Goal: Task Accomplishment & Management: Manage account settings

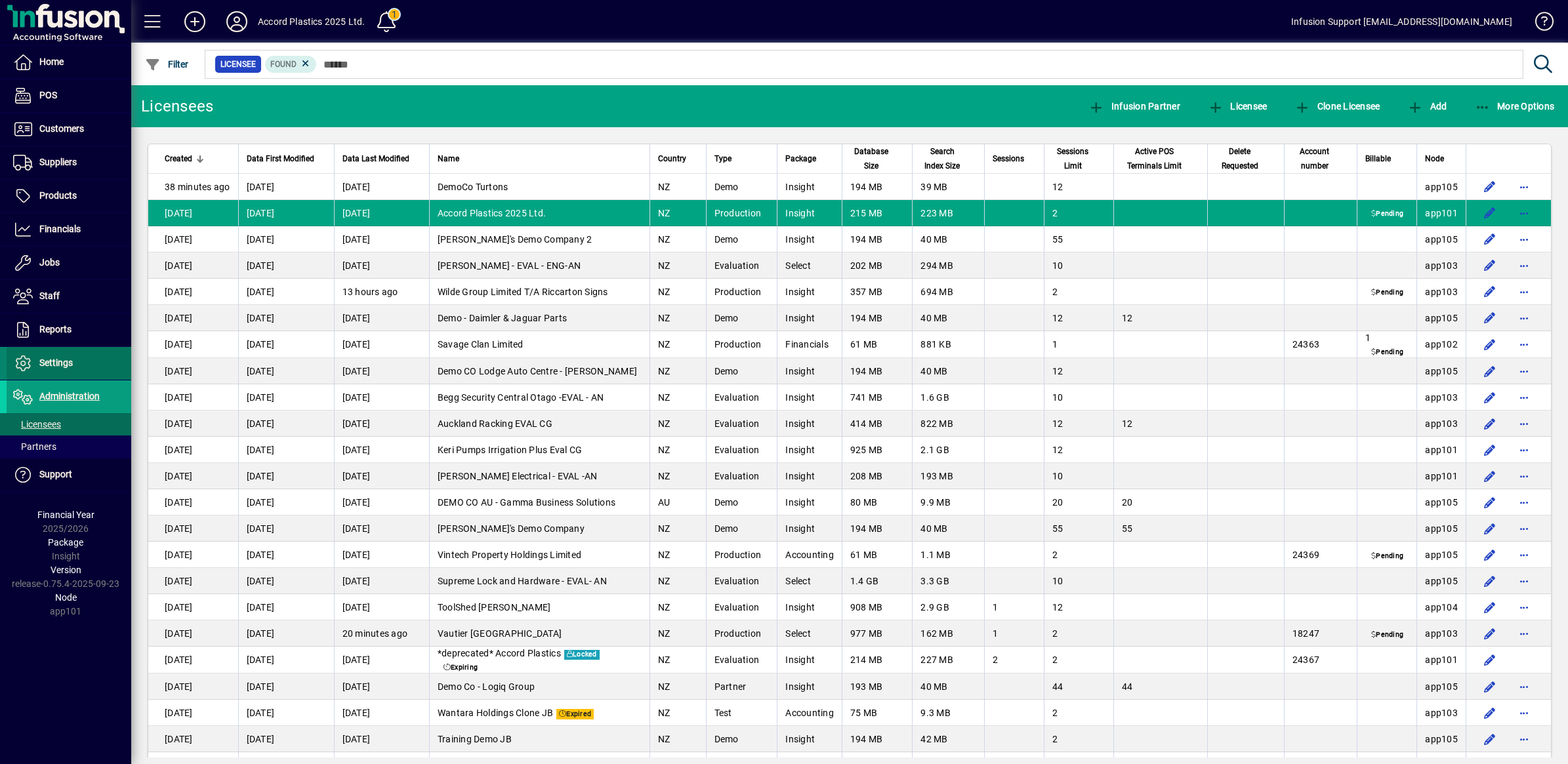
drag, startPoint x: 0, startPoint y: 0, endPoint x: 59, endPoint y: 362, distance: 366.8
click at [59, 362] on span "Settings" at bounding box center [56, 362] width 33 height 10
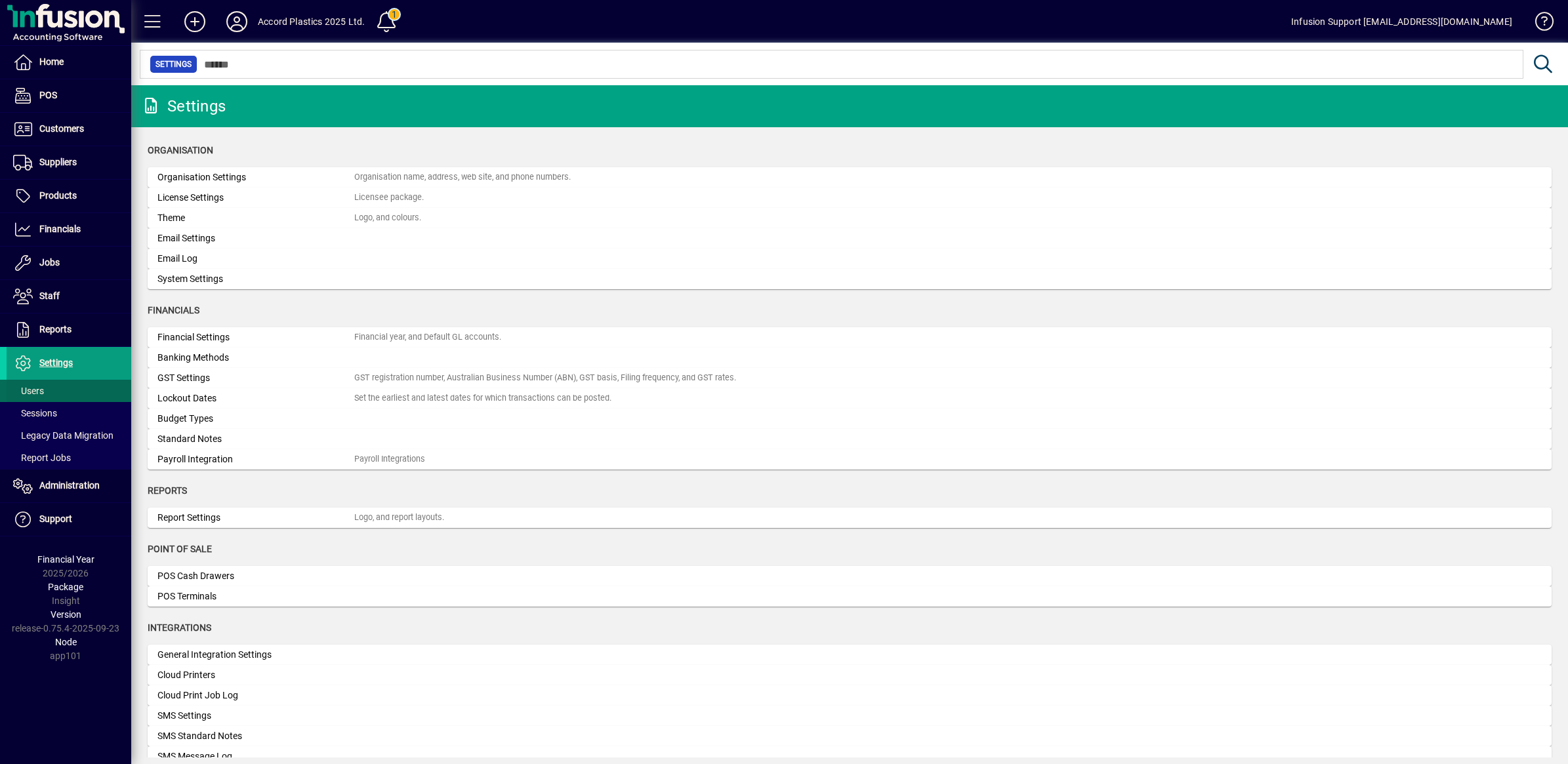
click at [31, 391] on span "Users" at bounding box center [29, 391] width 31 height 10
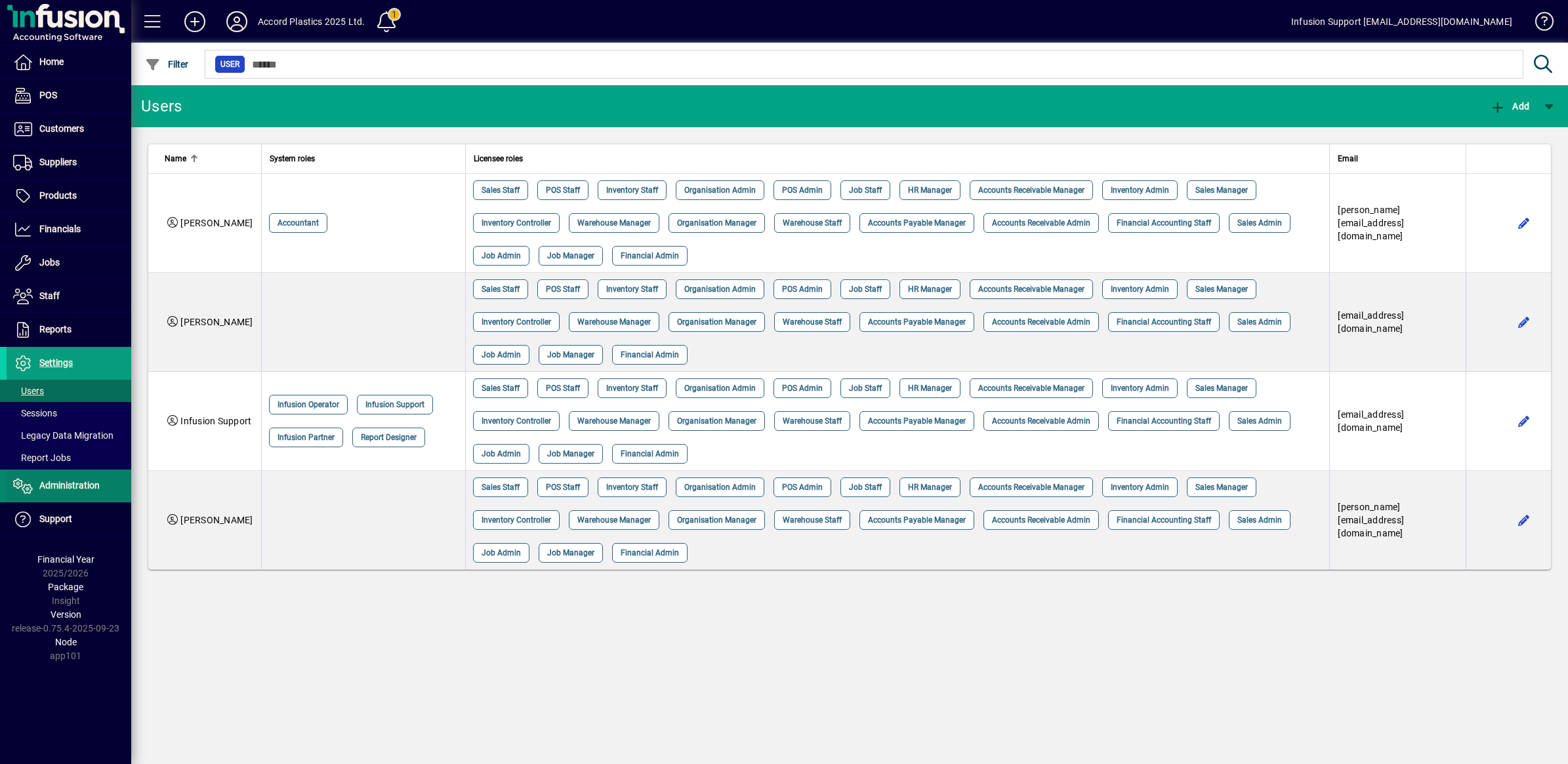
click at [52, 483] on span "Administration" at bounding box center [70, 485] width 60 height 10
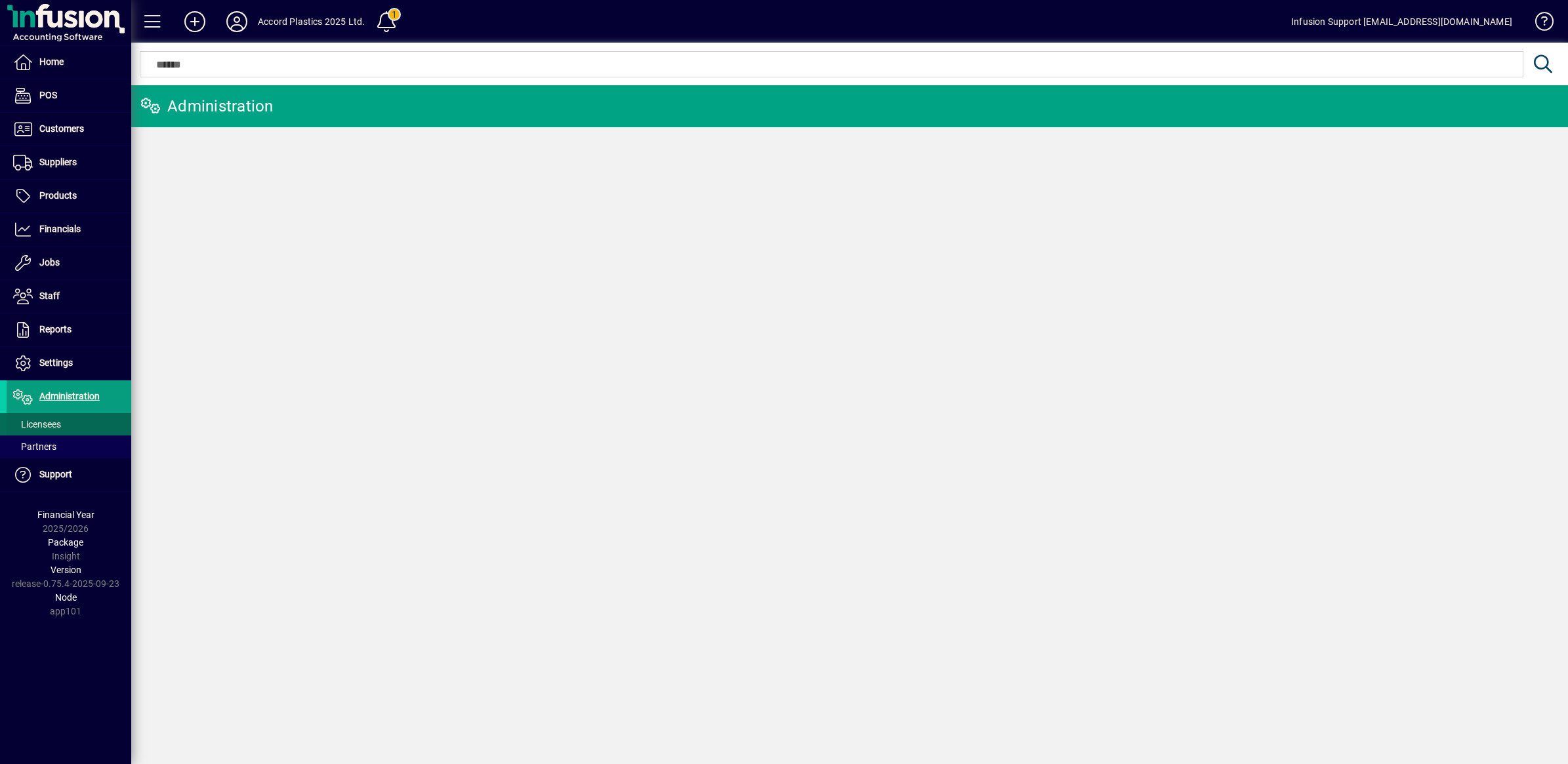
click at [52, 428] on span "Licensees" at bounding box center [37, 424] width 48 height 10
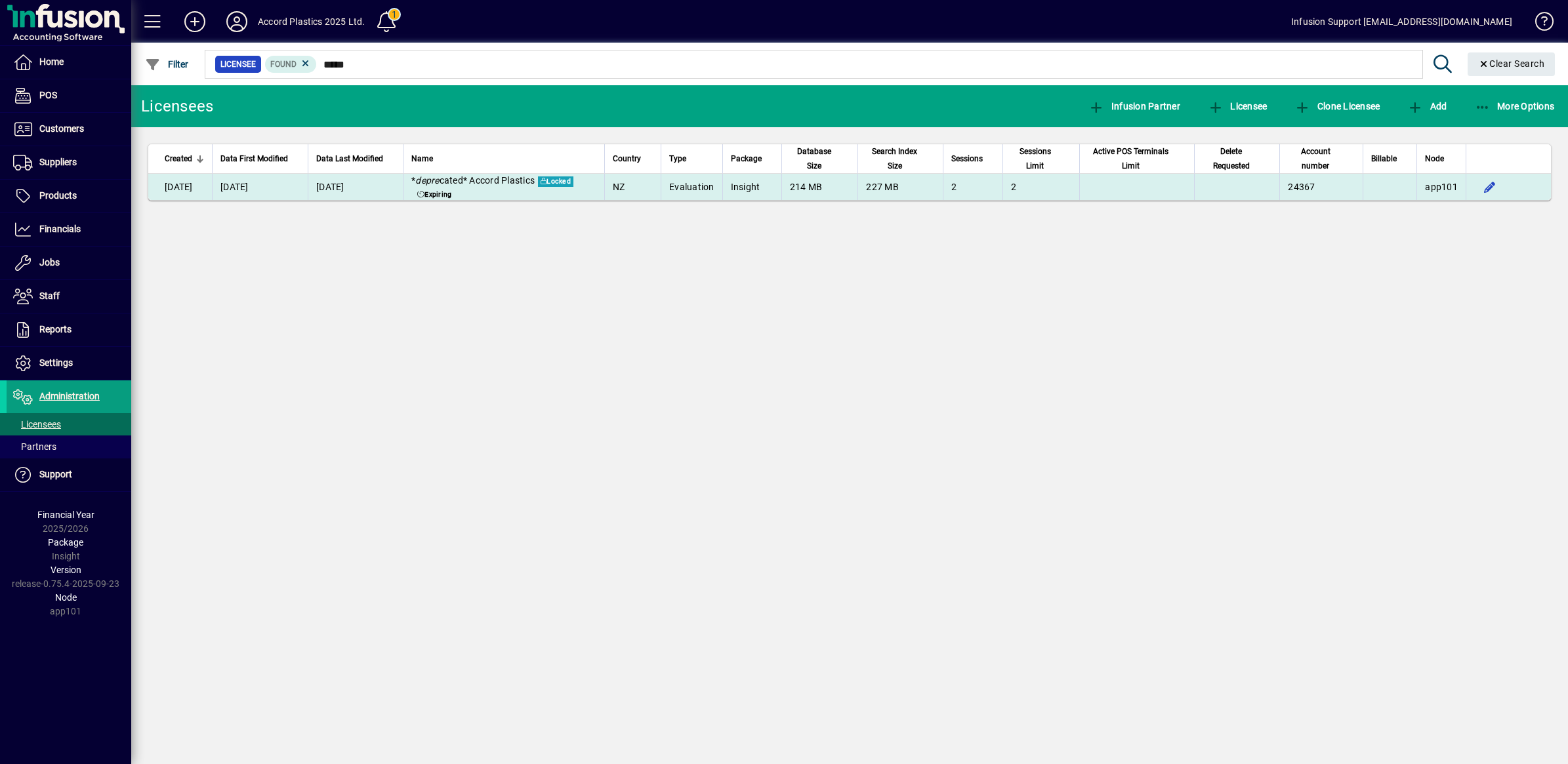
click at [244, 184] on td "[DATE]" at bounding box center [259, 186] width 96 height 26
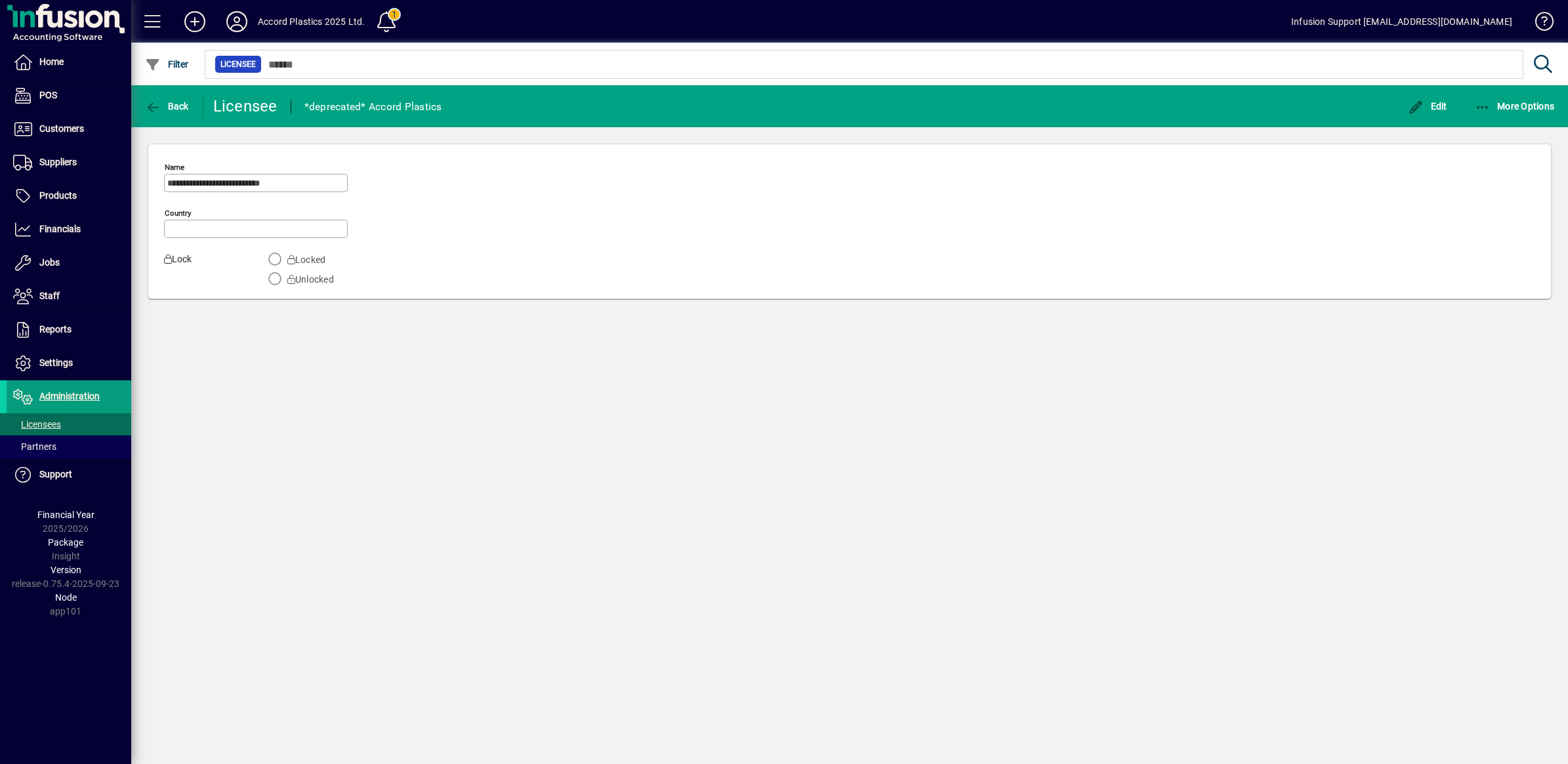
type input "**********"
click at [280, 280] on mat-radio-group "Locked Unlocked" at bounding box center [307, 272] width 90 height 30
click at [1422, 104] on icon "button" at bounding box center [1416, 107] width 17 height 13
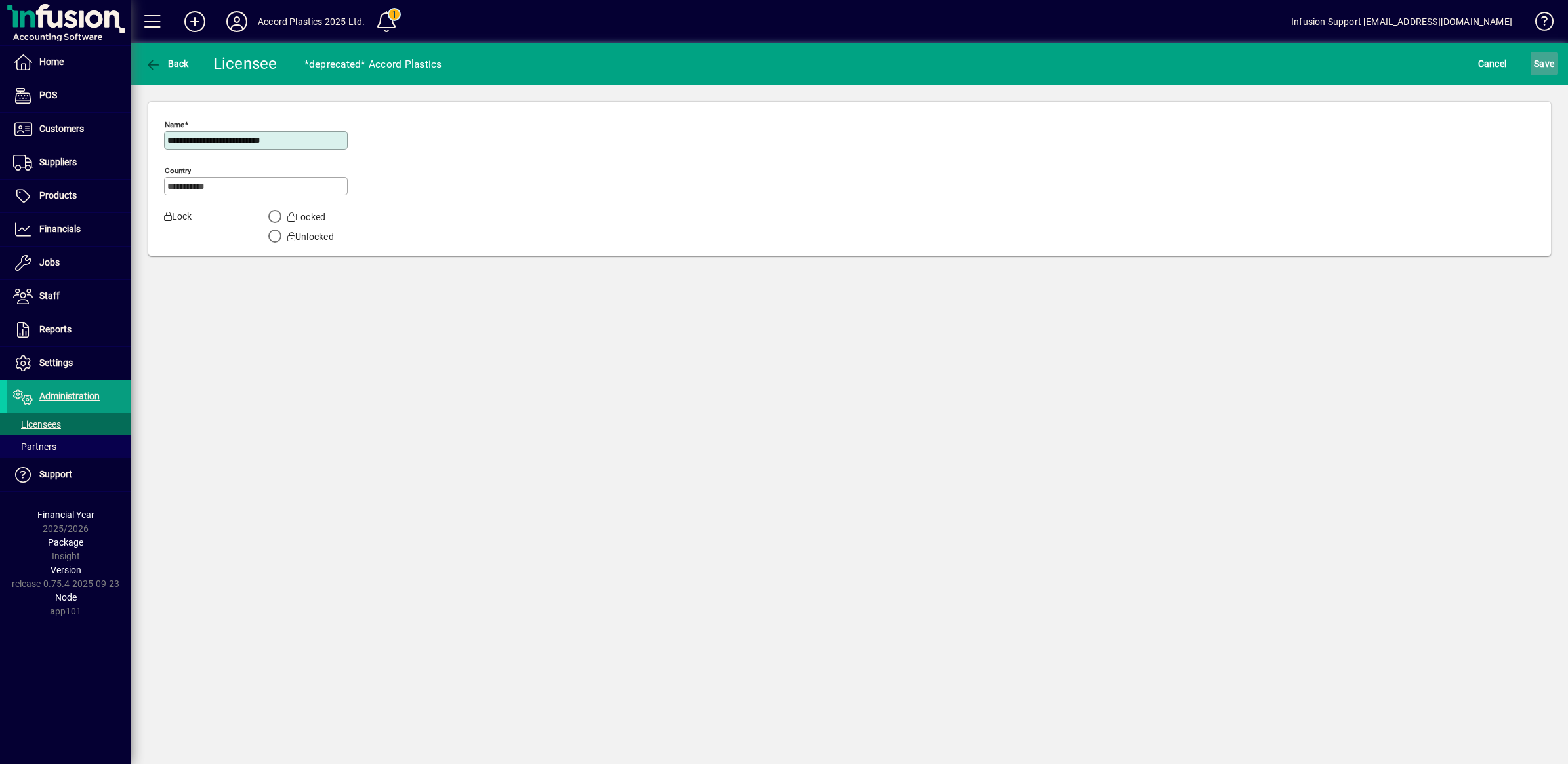
click at [1544, 67] on span "S ave" at bounding box center [1544, 63] width 21 height 21
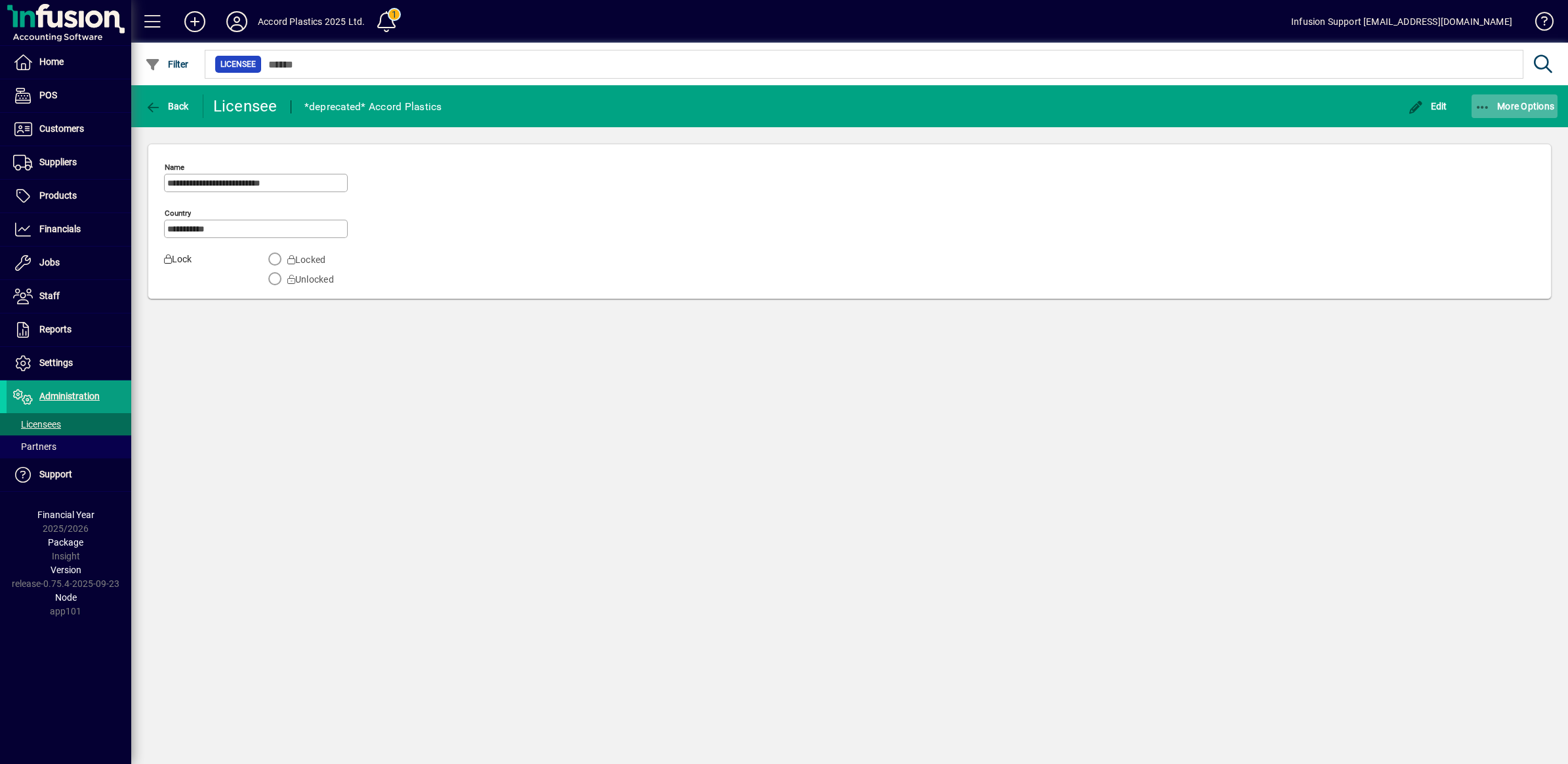
click at [1501, 104] on span "More Options" at bounding box center [1515, 105] width 80 height 10
click at [1484, 105] on div at bounding box center [784, 382] width 1568 height 764
click at [1484, 105] on icon "button" at bounding box center [1483, 107] width 17 height 13
click at [152, 99] on div at bounding box center [784, 382] width 1568 height 764
click at [1492, 102] on span "More Options" at bounding box center [1515, 105] width 80 height 10
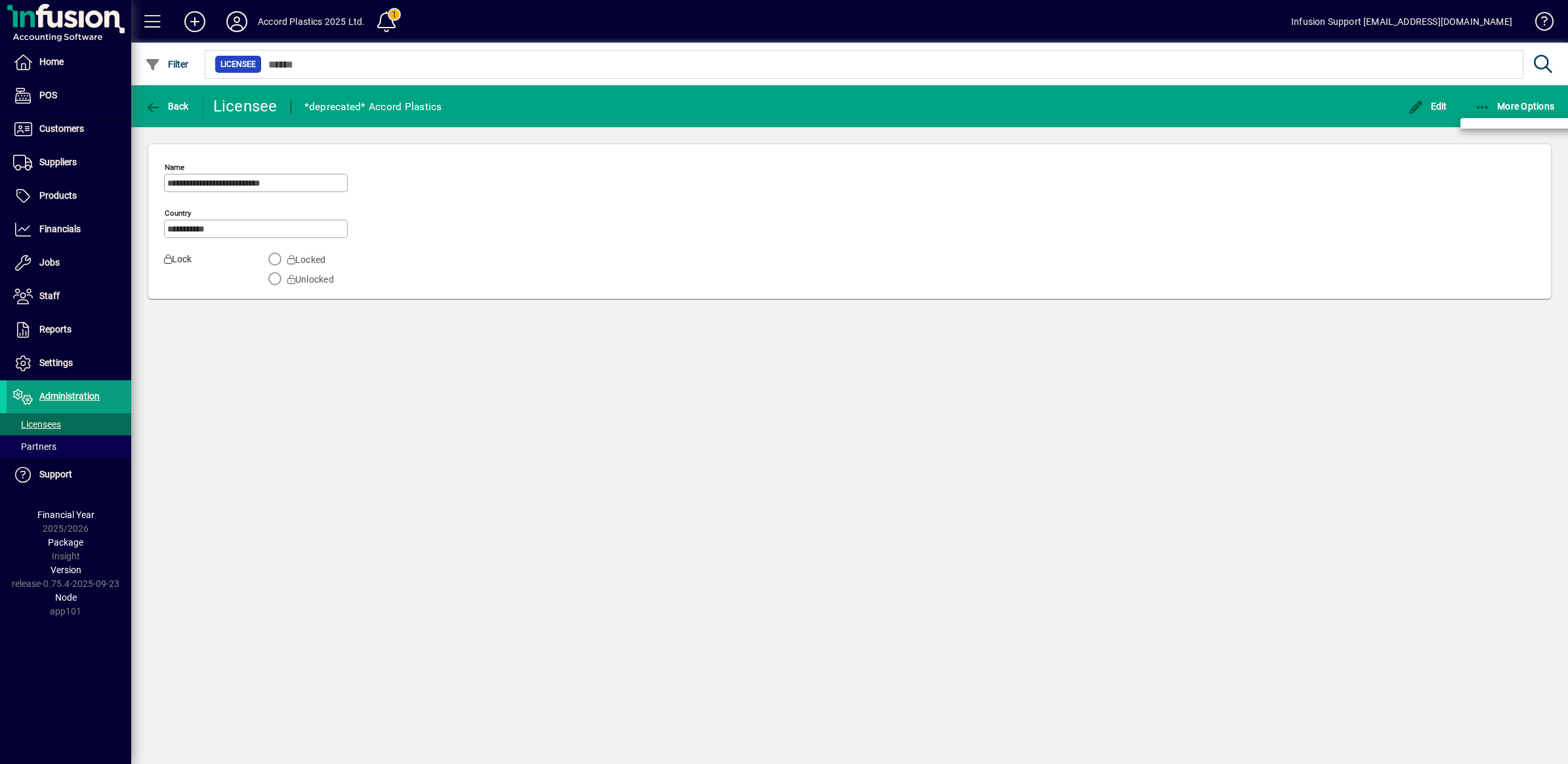
click at [1494, 125] on div at bounding box center [1527, 123] width 132 height 10
click at [1484, 104] on icon "button" at bounding box center [1483, 107] width 17 height 13
click at [151, 104] on div at bounding box center [784, 382] width 1568 height 764
click at [151, 104] on icon "button" at bounding box center [153, 107] width 17 height 13
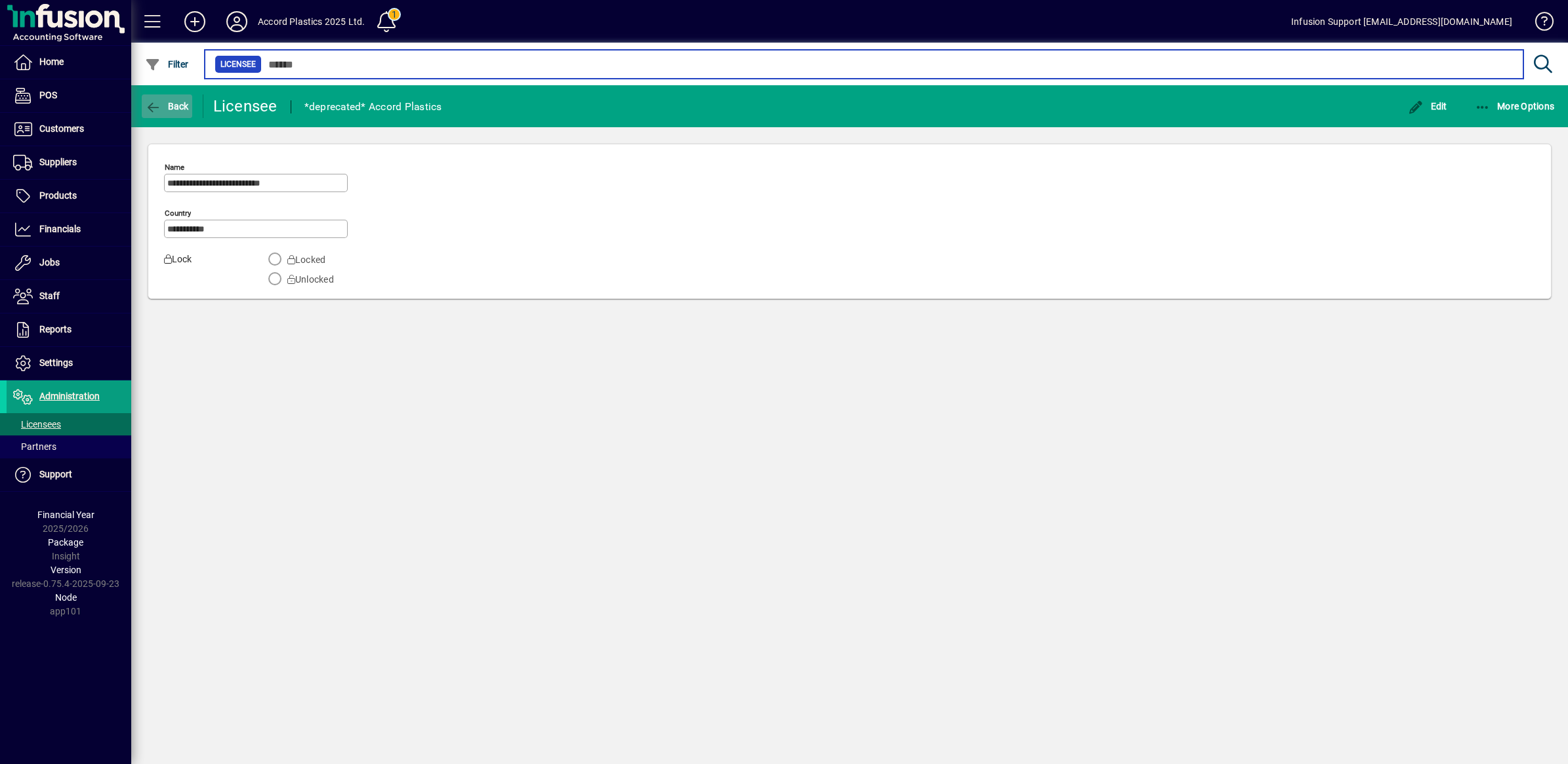
type input "*****"
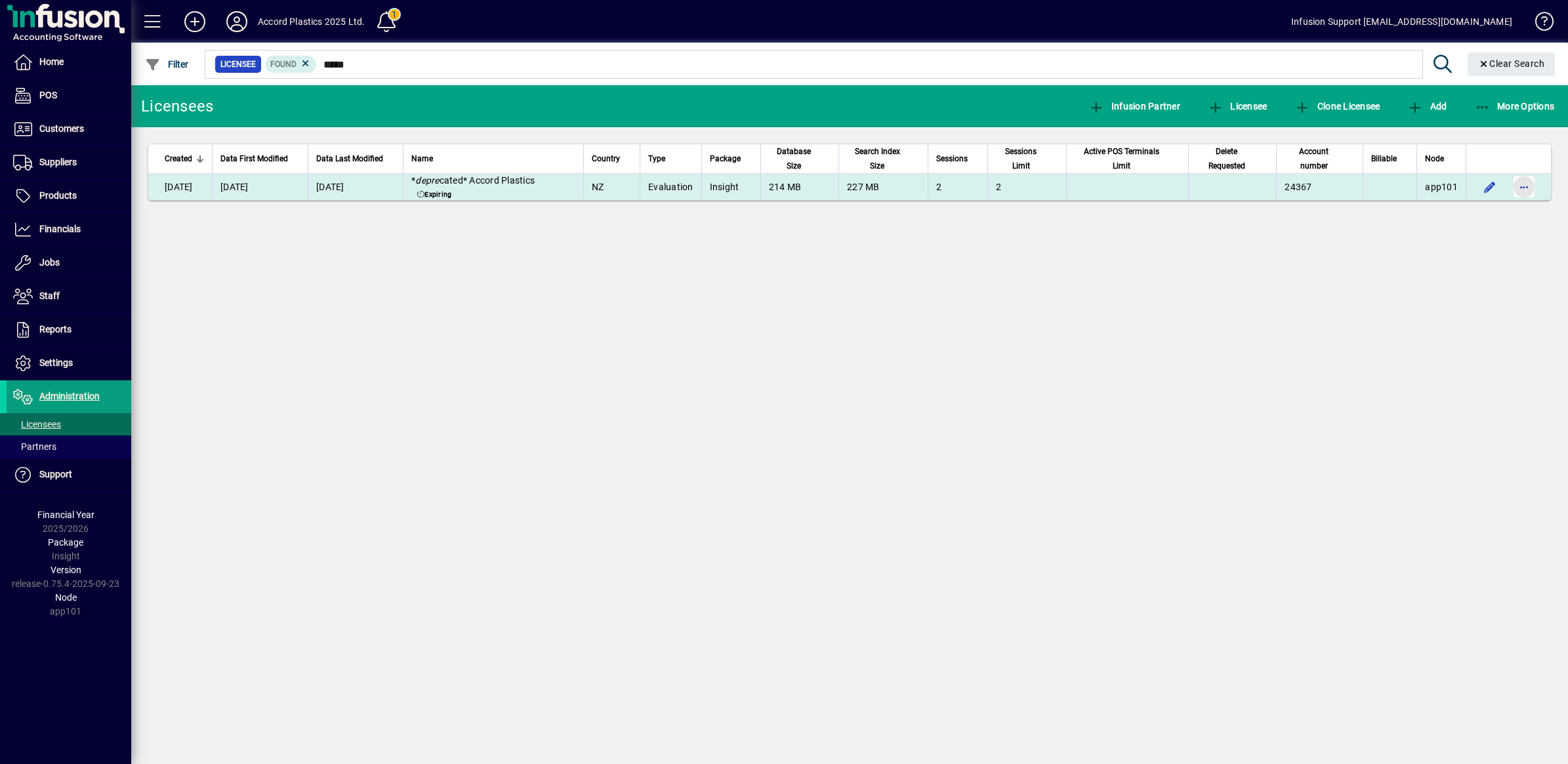
click at [1517, 187] on span "button" at bounding box center [1524, 187] width 32 height 32
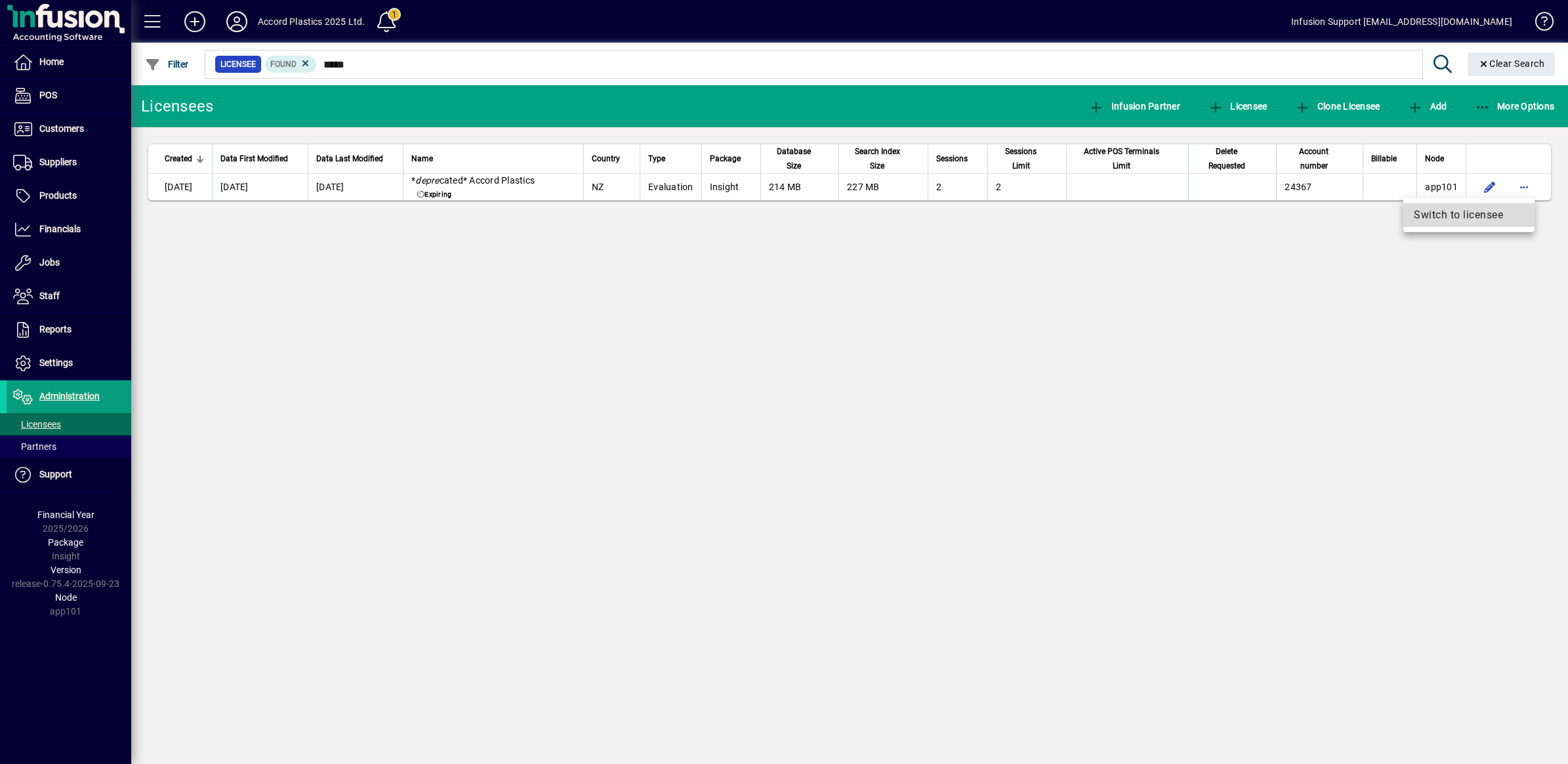
click at [1451, 214] on span "Switch to licensee" at bounding box center [1469, 216] width 110 height 16
